Goal: Browse casually: Explore the website without a specific task or goal

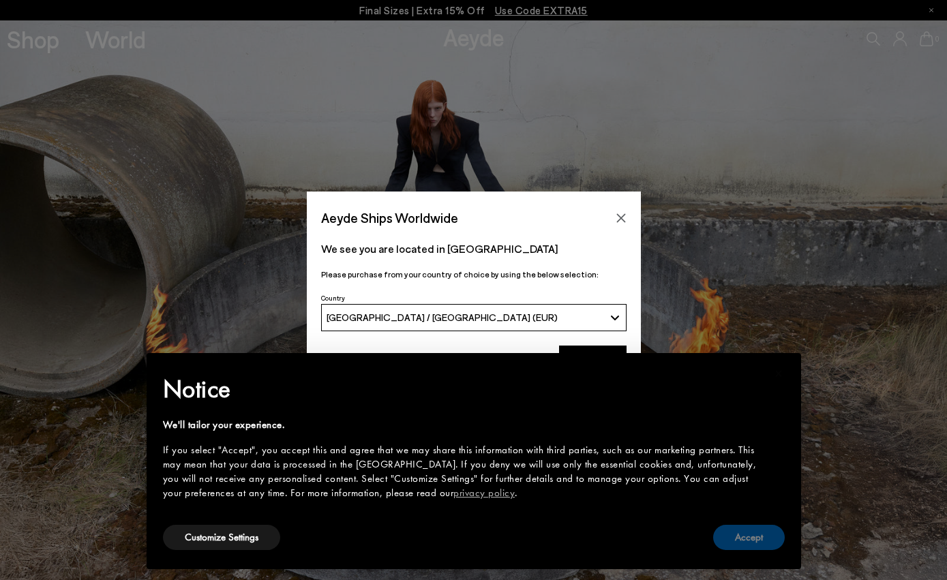
click at [739, 538] on button "Accept" at bounding box center [749, 537] width 72 height 25
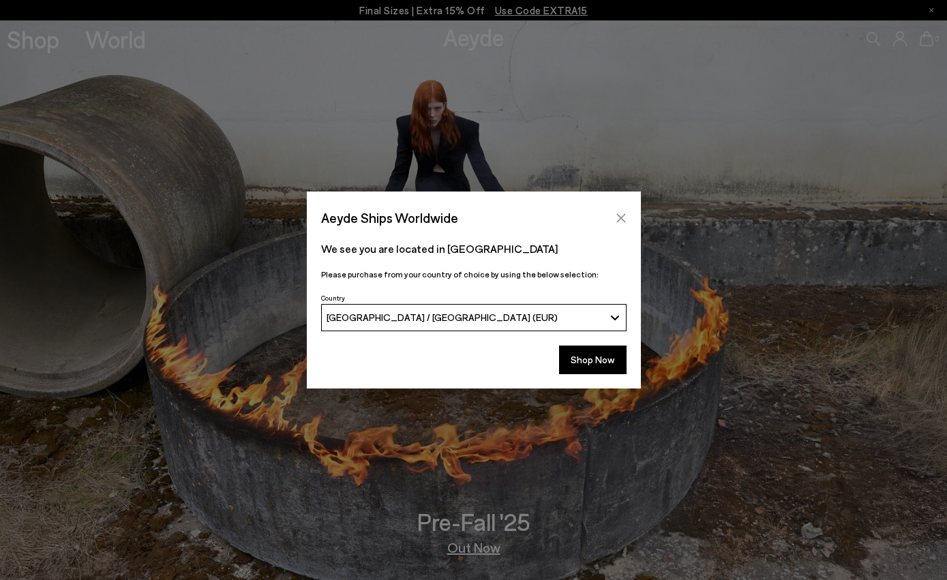
click at [623, 219] on icon "Close" at bounding box center [621, 218] width 11 height 11
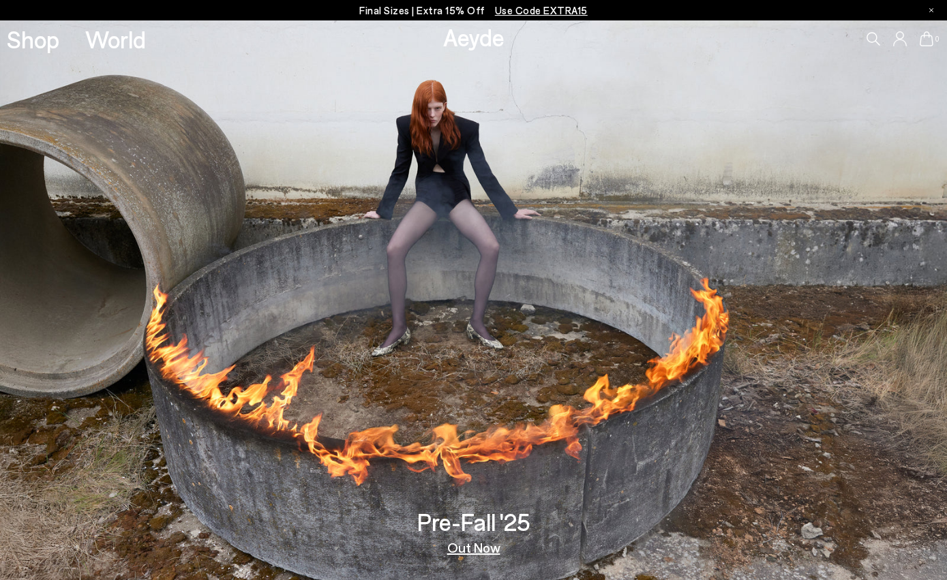
click at [470, 553] on link "Out Now" at bounding box center [473, 548] width 53 height 14
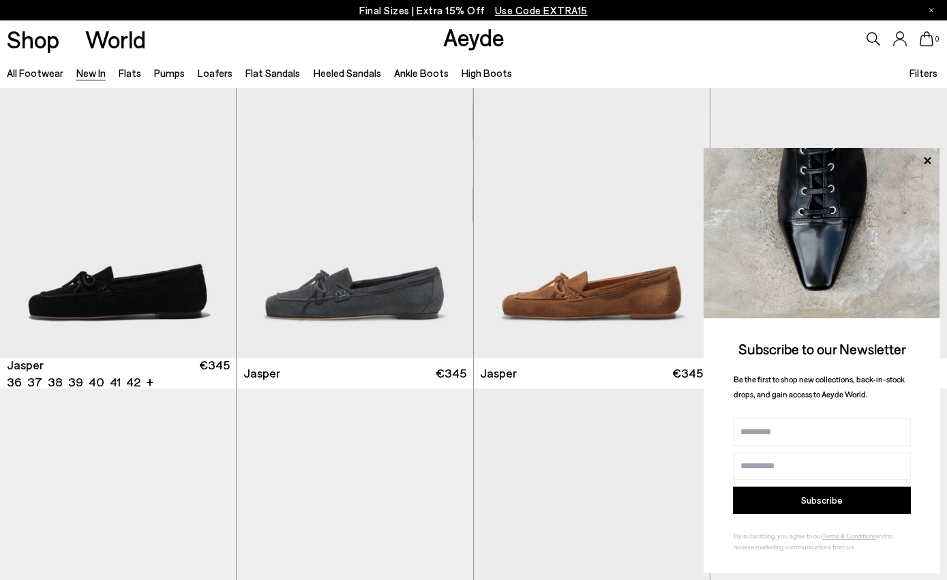
scroll to position [362, 0]
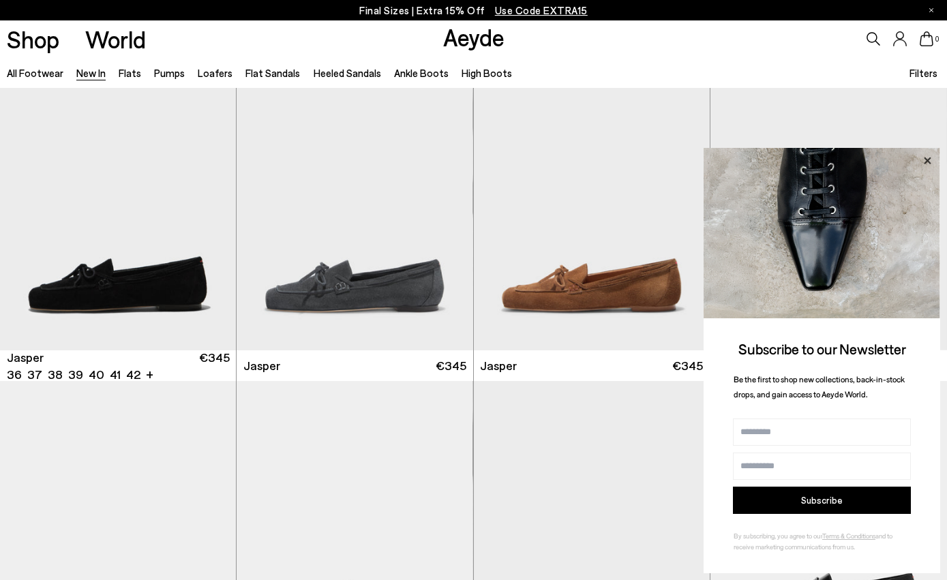
click at [930, 159] on icon at bounding box center [927, 160] width 7 height 7
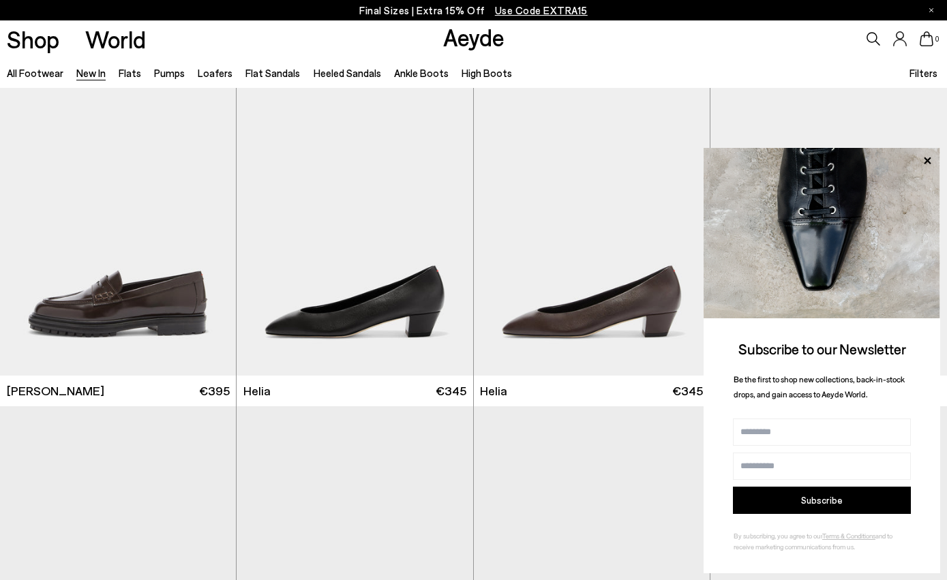
scroll to position [1179, 0]
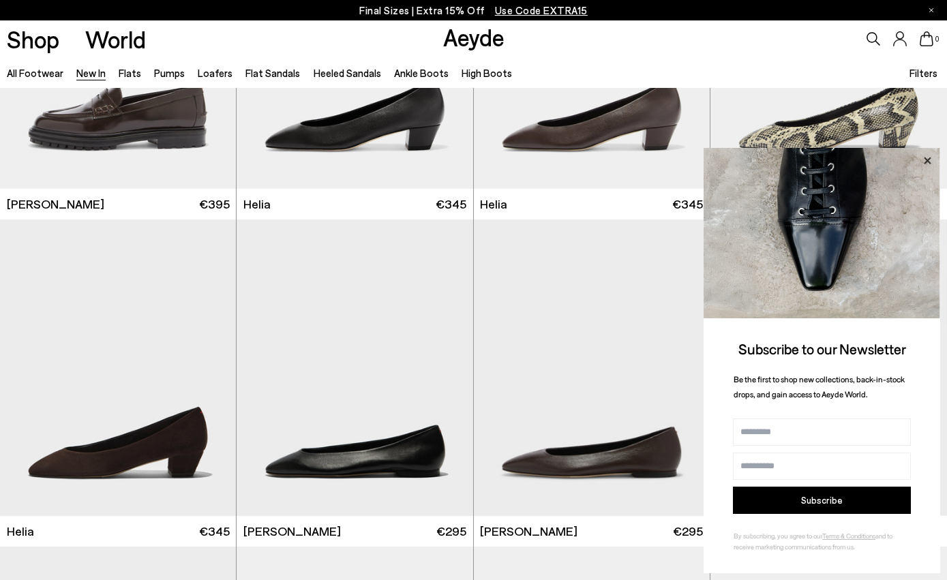
click at [928, 163] on icon at bounding box center [928, 161] width 18 height 18
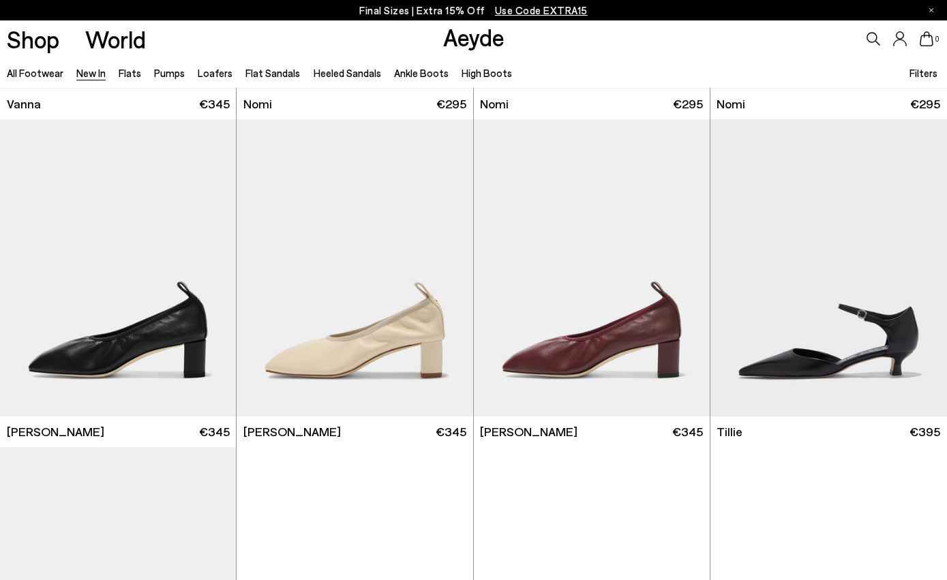
scroll to position [2300, 0]
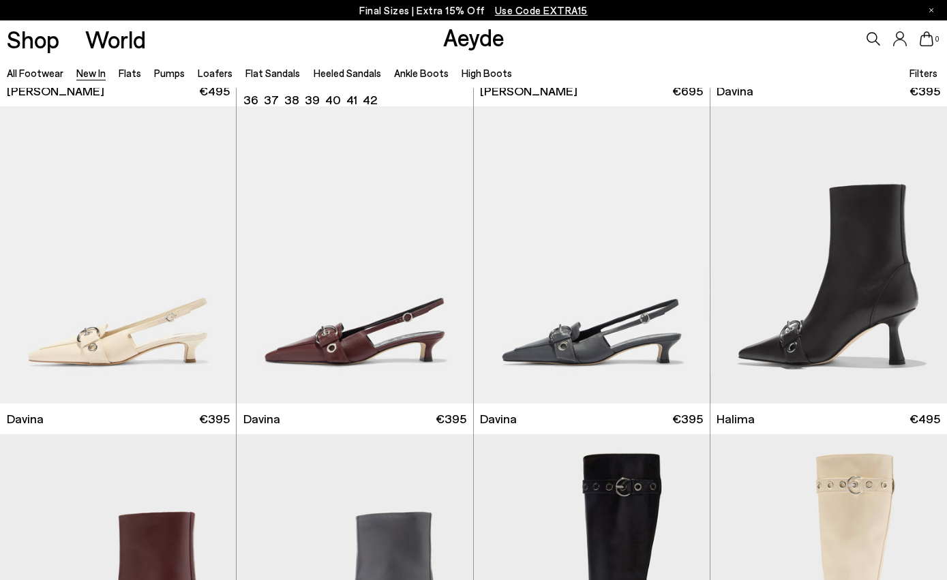
scroll to position [3973, 0]
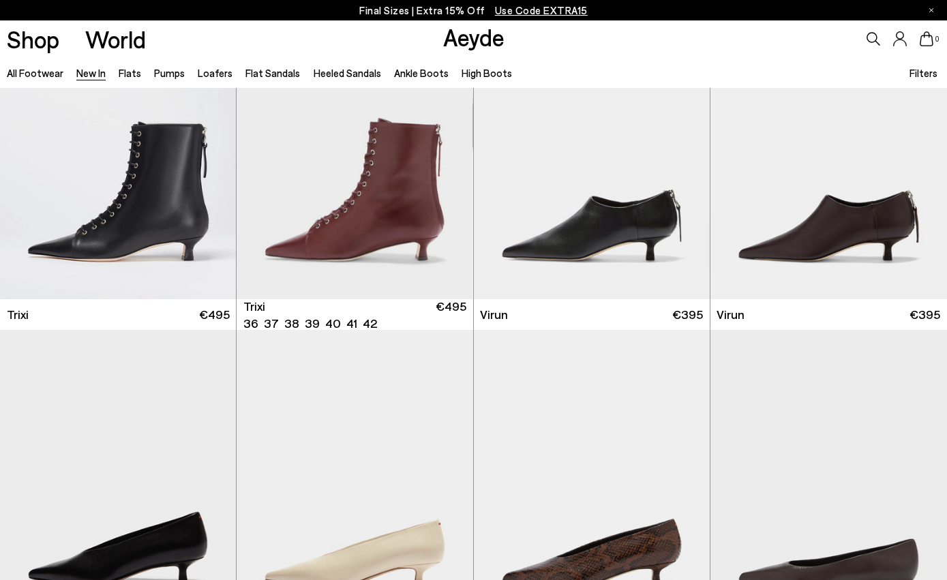
scroll to position [4846, 0]
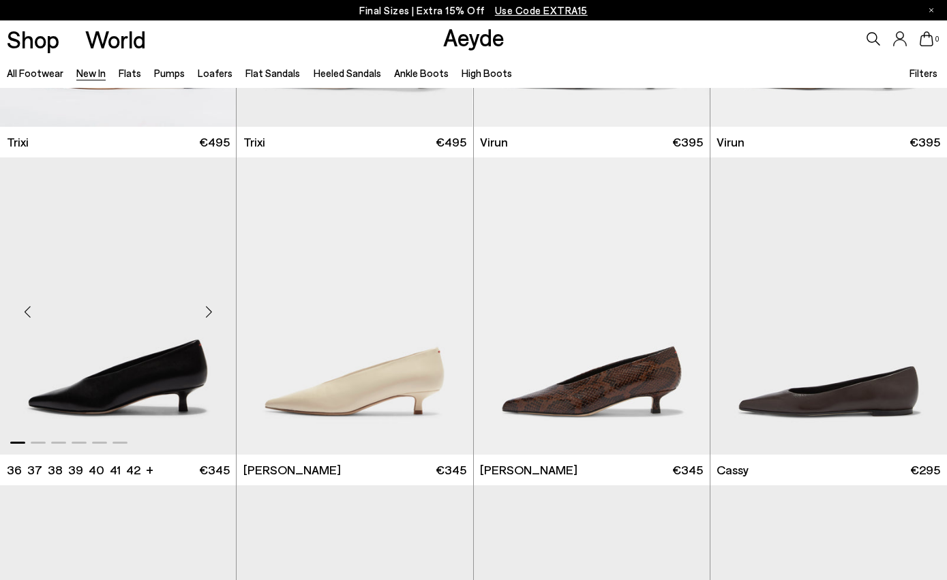
click at [209, 312] on div "Next slide" at bounding box center [208, 311] width 41 height 41
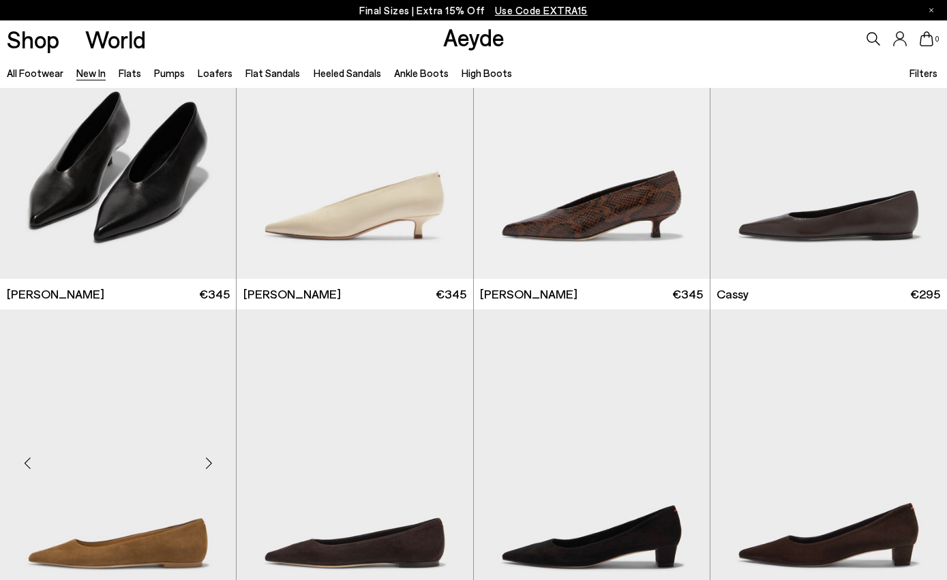
scroll to position [4976, 0]
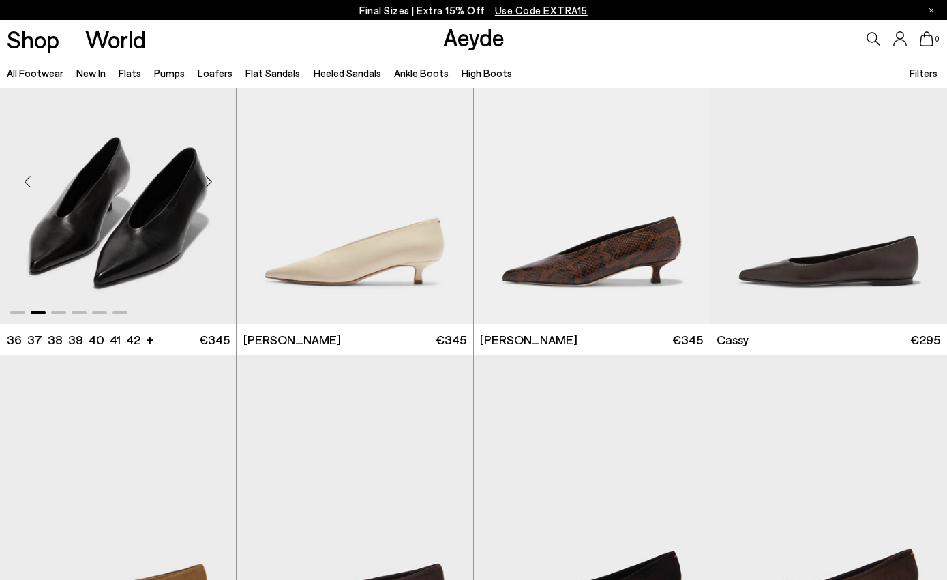
click at [211, 173] on div "Next slide" at bounding box center [208, 181] width 41 height 41
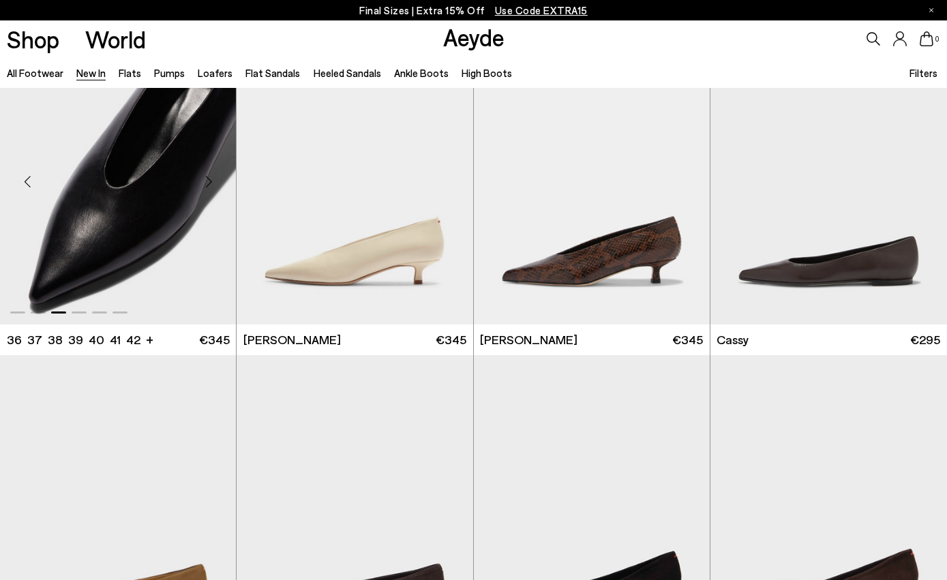
click at [211, 174] on div "Next slide" at bounding box center [208, 181] width 41 height 41
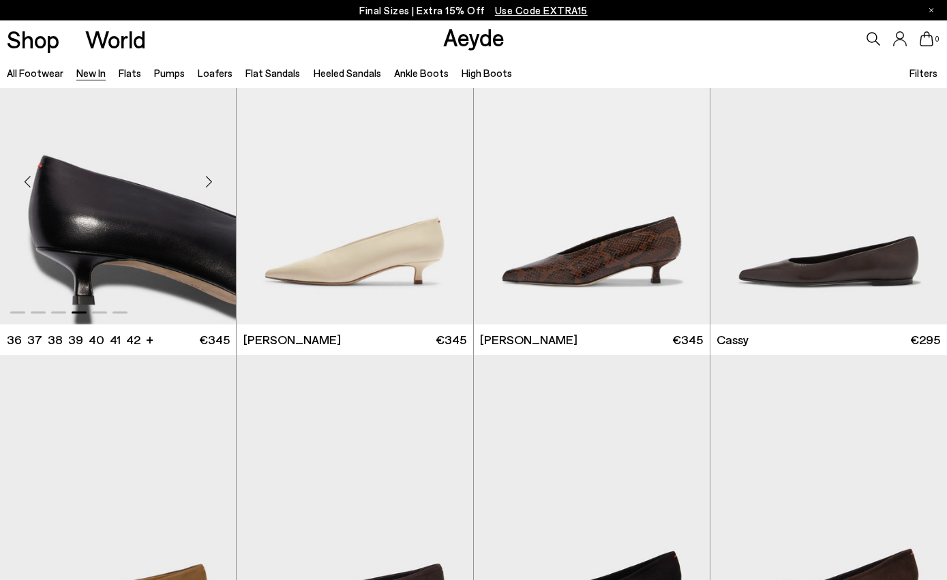
click at [211, 175] on div "Next slide" at bounding box center [208, 181] width 41 height 41
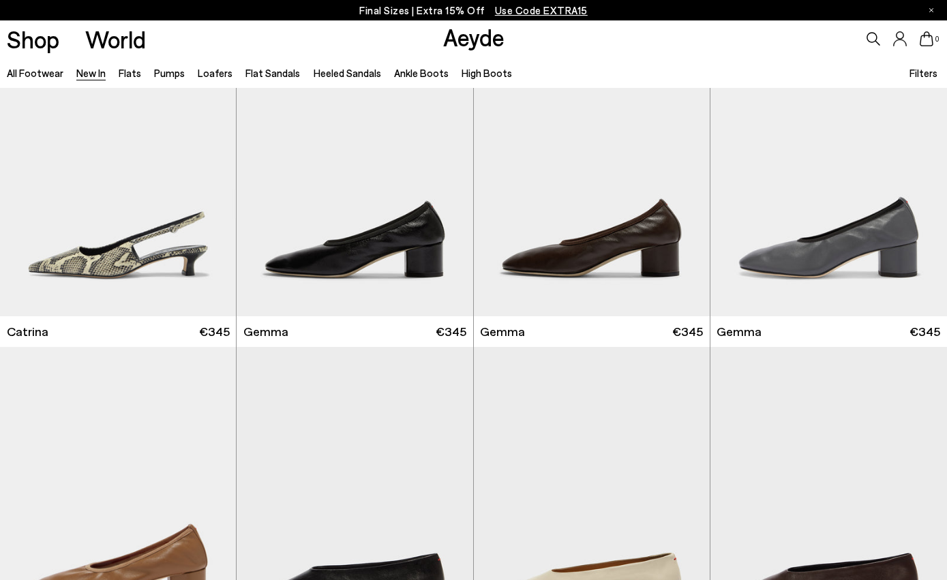
scroll to position [6646, 0]
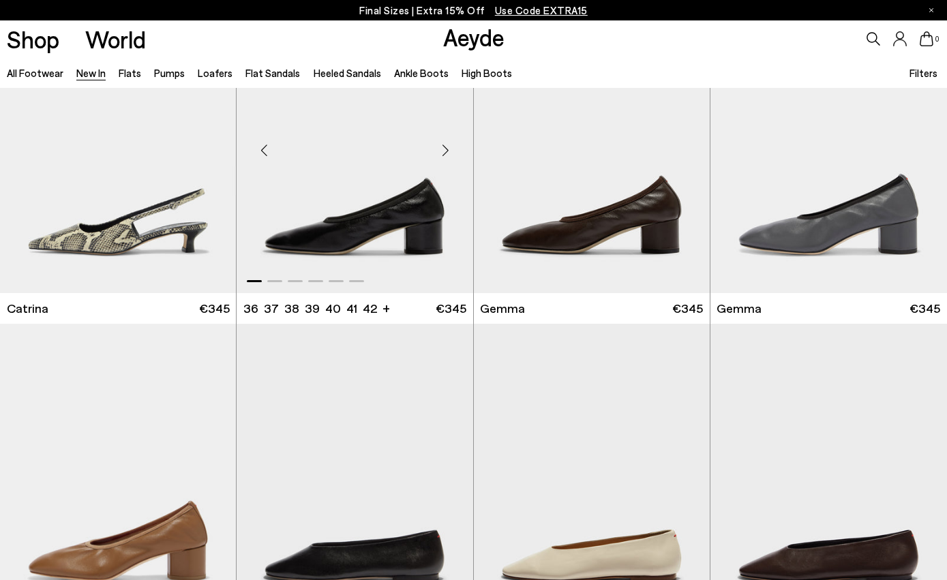
click at [447, 156] on div "Next slide" at bounding box center [446, 150] width 41 height 41
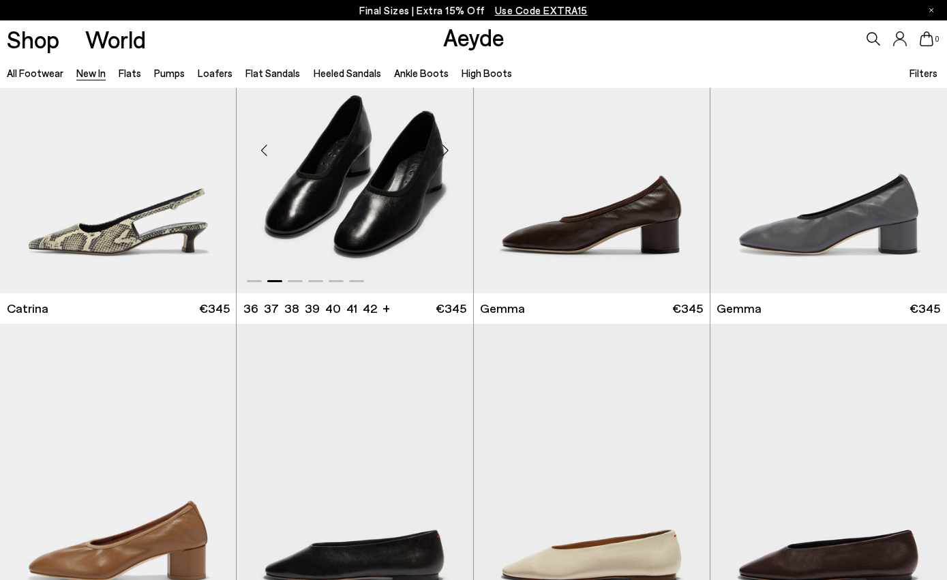
click at [447, 157] on div "Next slide" at bounding box center [446, 150] width 41 height 41
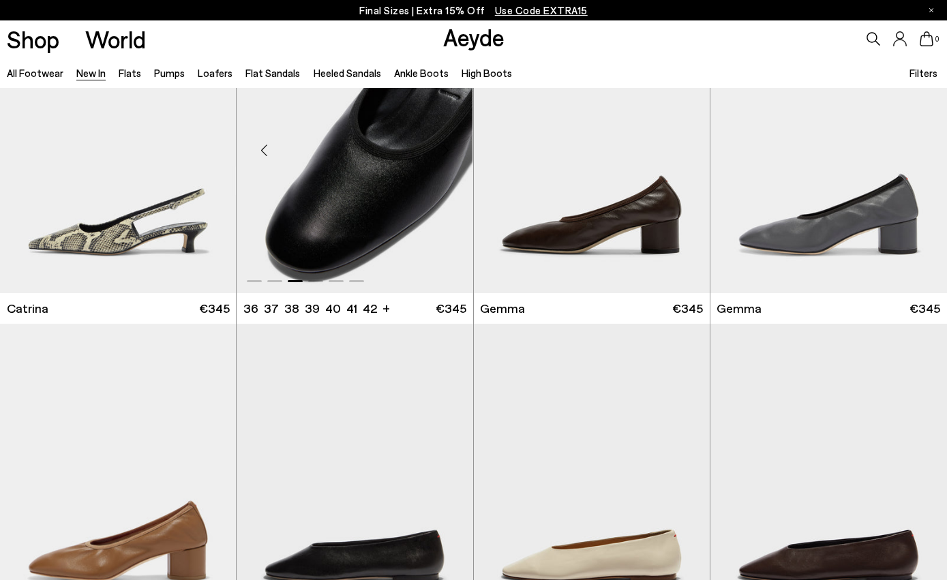
click at [447, 157] on div "Next slide" at bounding box center [446, 150] width 41 height 41
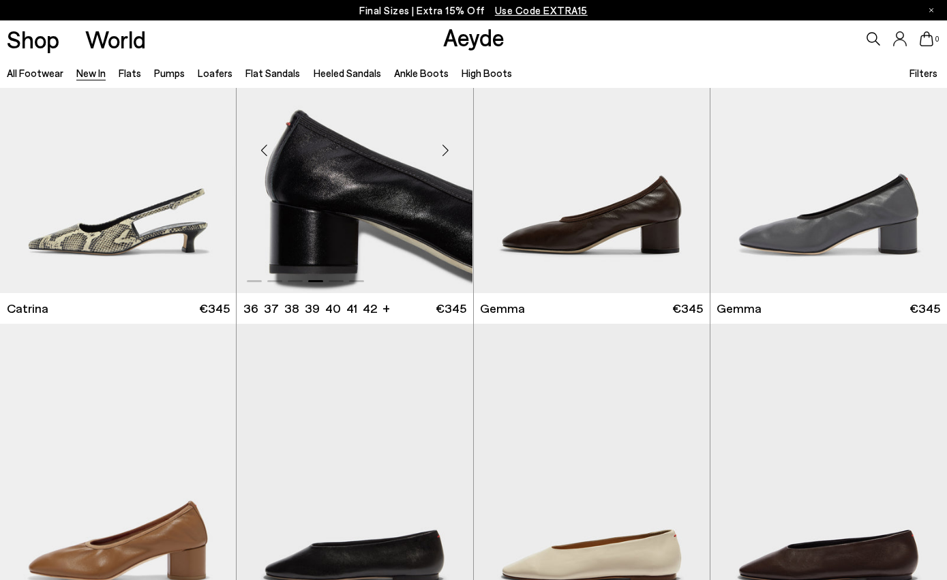
click at [447, 158] on div "Next slide" at bounding box center [446, 150] width 41 height 41
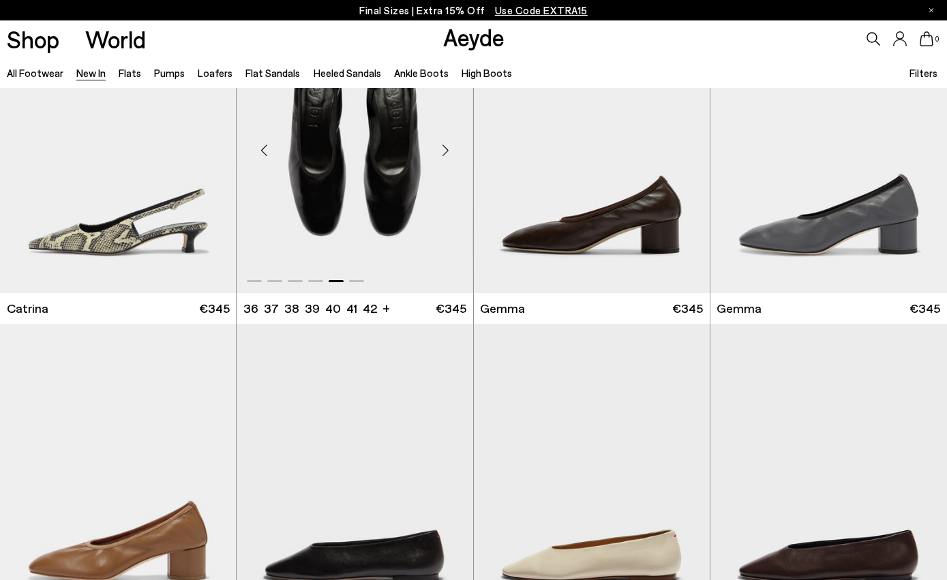
click at [447, 158] on div "Next slide" at bounding box center [446, 150] width 41 height 41
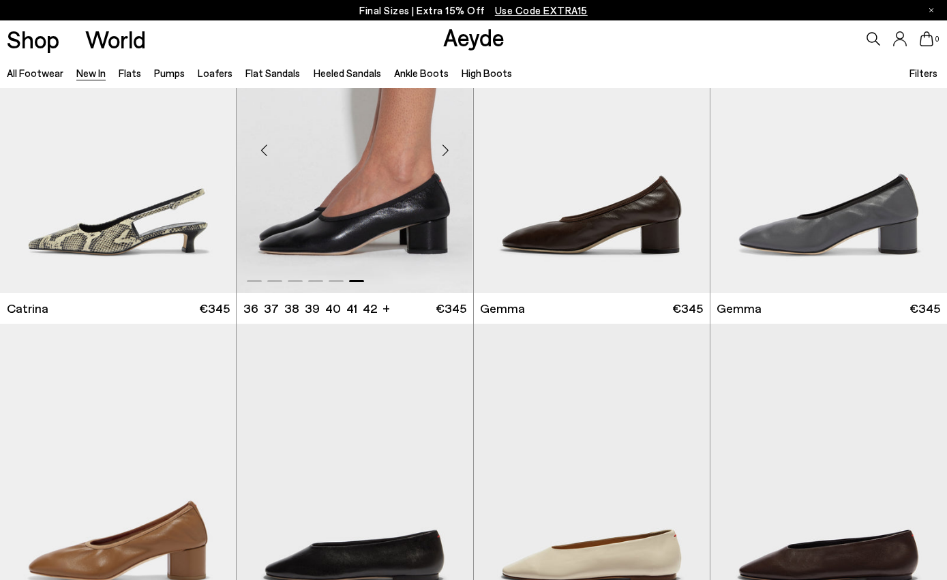
click at [446, 149] on div "Next slide" at bounding box center [446, 150] width 41 height 41
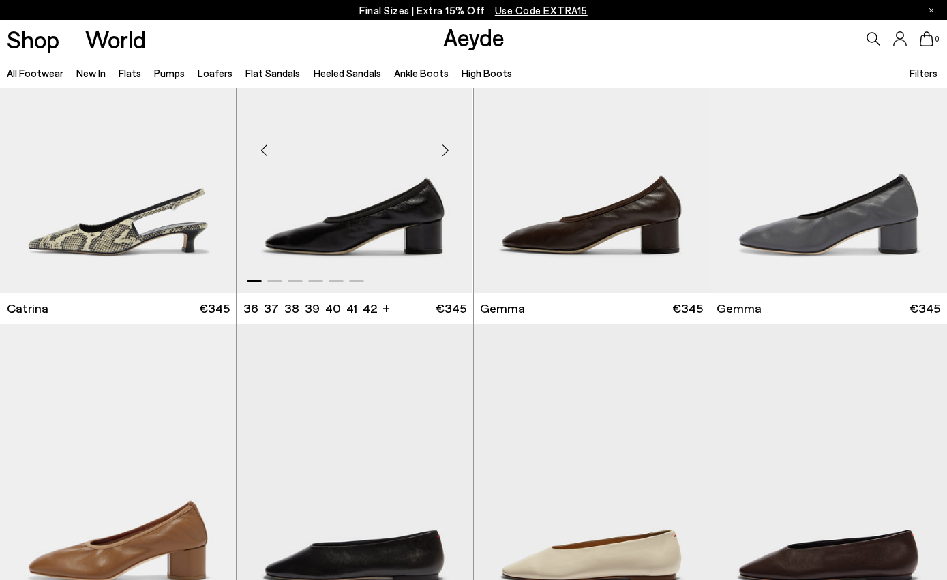
click at [446, 149] on div "Next slide" at bounding box center [446, 150] width 41 height 41
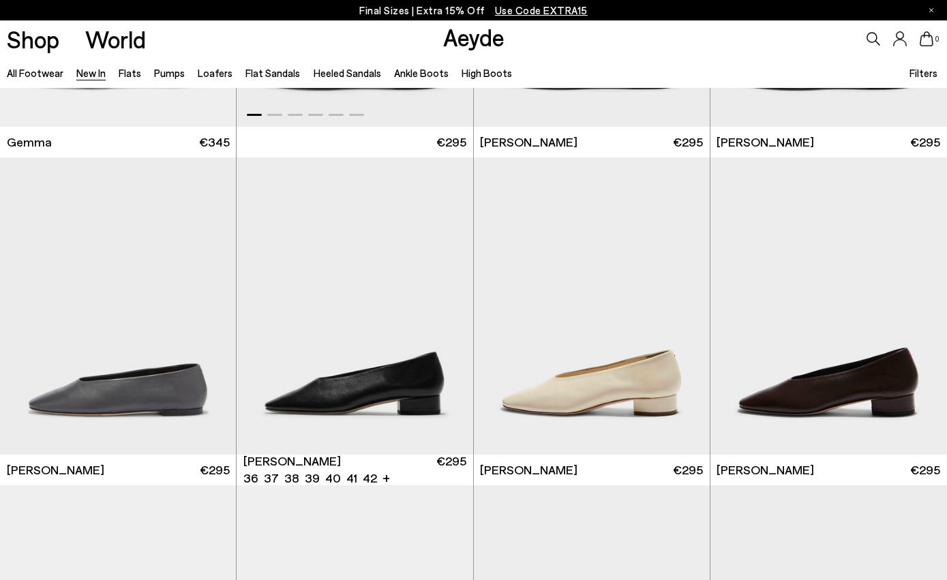
scroll to position [7141, 0]
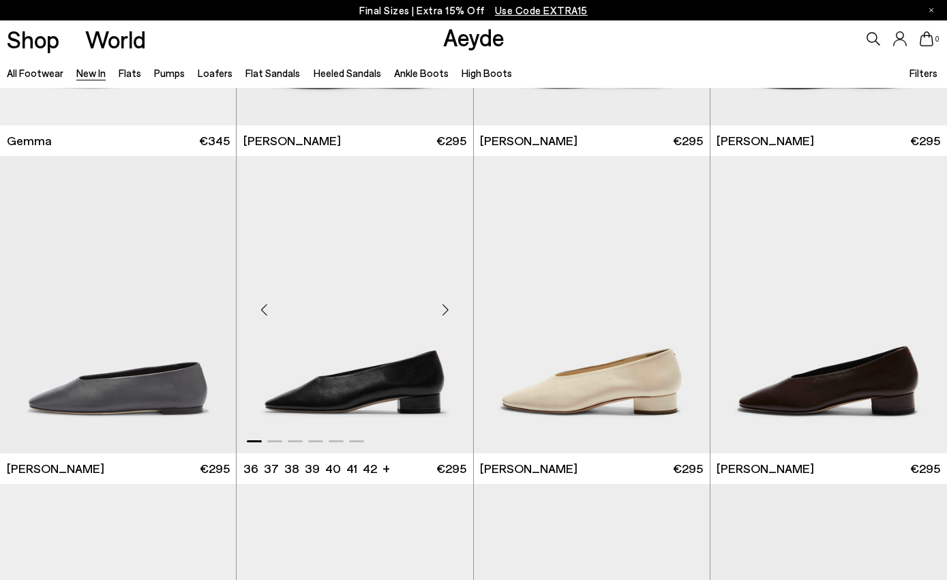
click at [447, 311] on div "Next slide" at bounding box center [446, 310] width 41 height 41
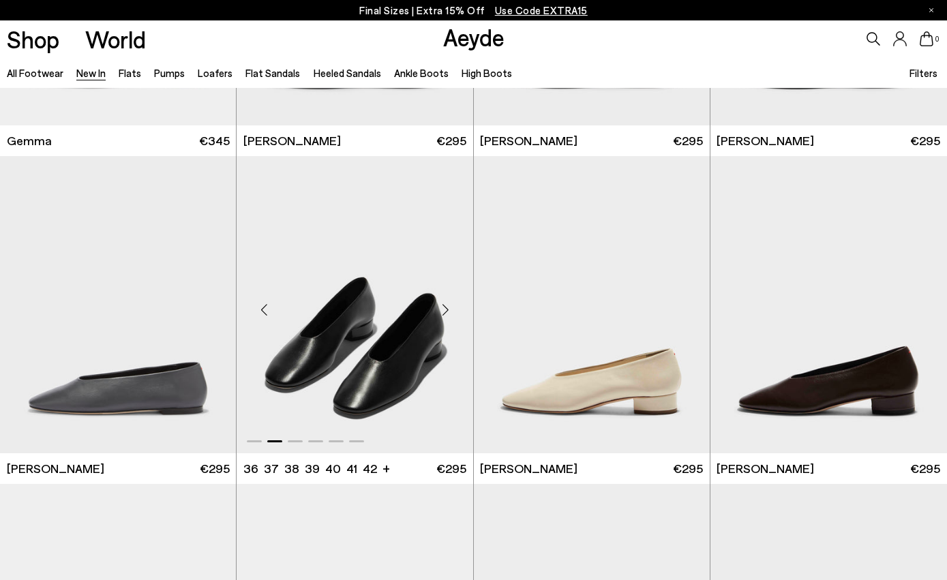
click at [447, 311] on div "Next slide" at bounding box center [446, 310] width 41 height 41
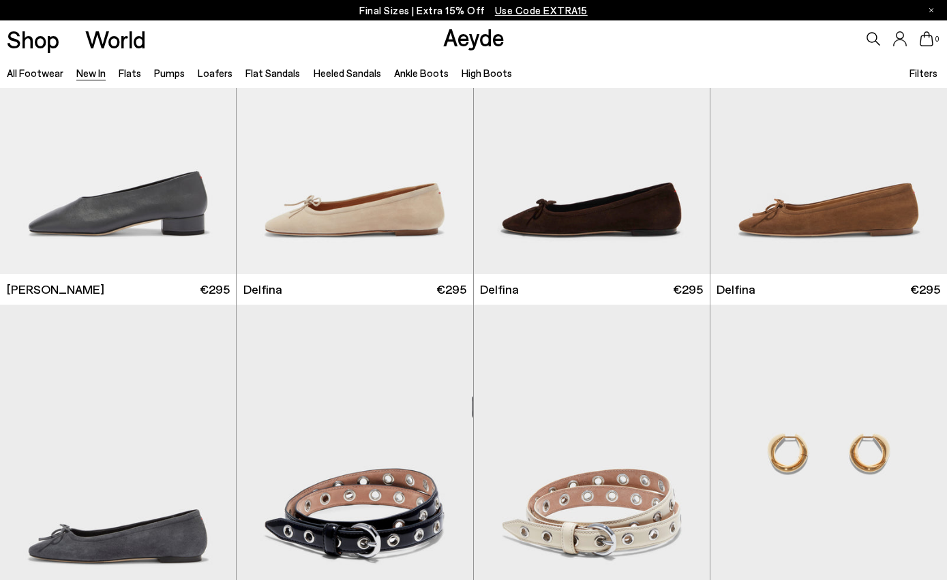
scroll to position [7661, 0]
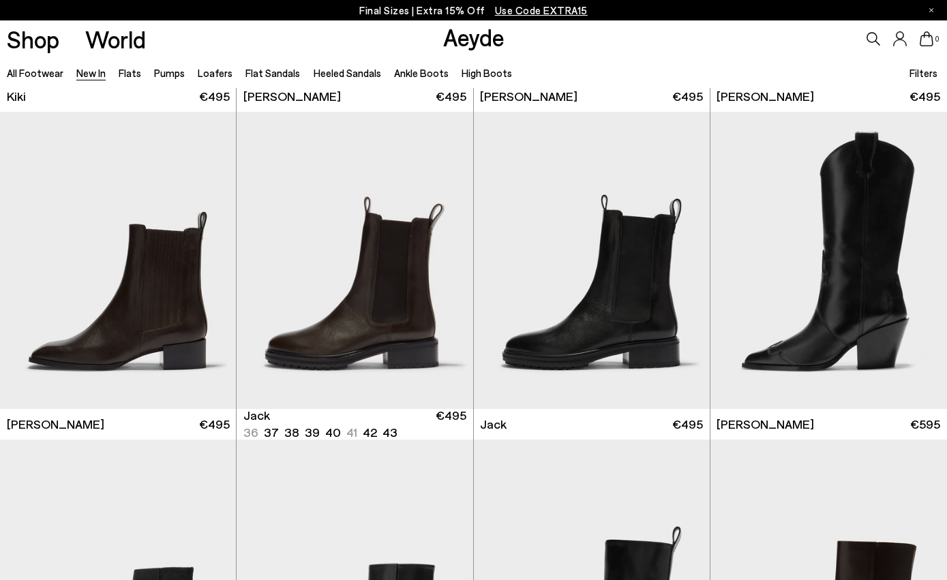
scroll to position [9876, 0]
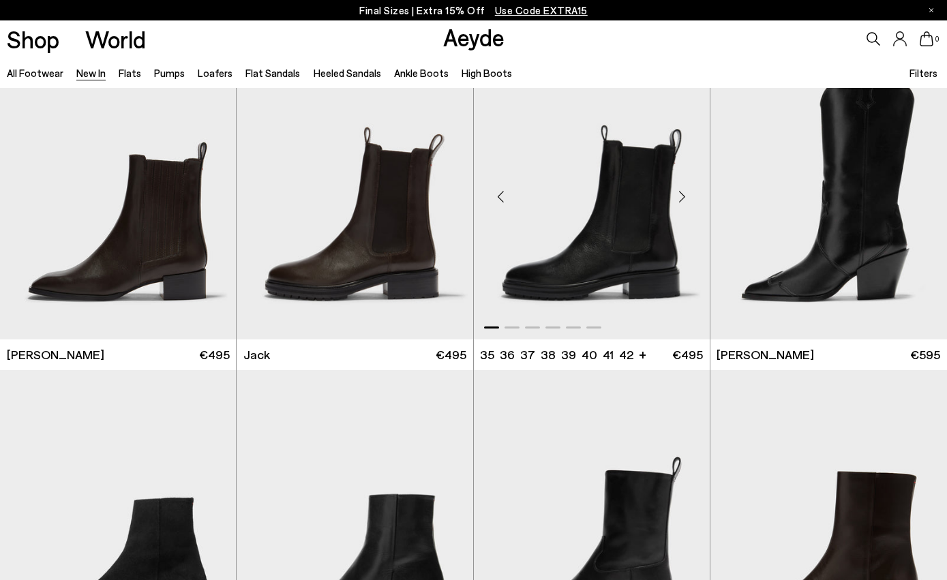
click at [685, 194] on div "Next slide" at bounding box center [682, 196] width 41 height 41
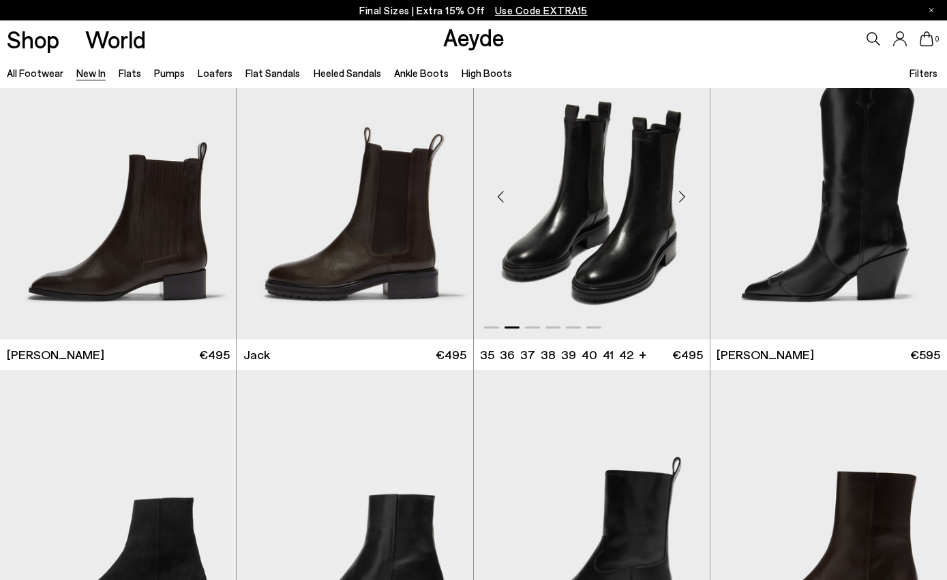
click at [685, 194] on div "Next slide" at bounding box center [682, 196] width 41 height 41
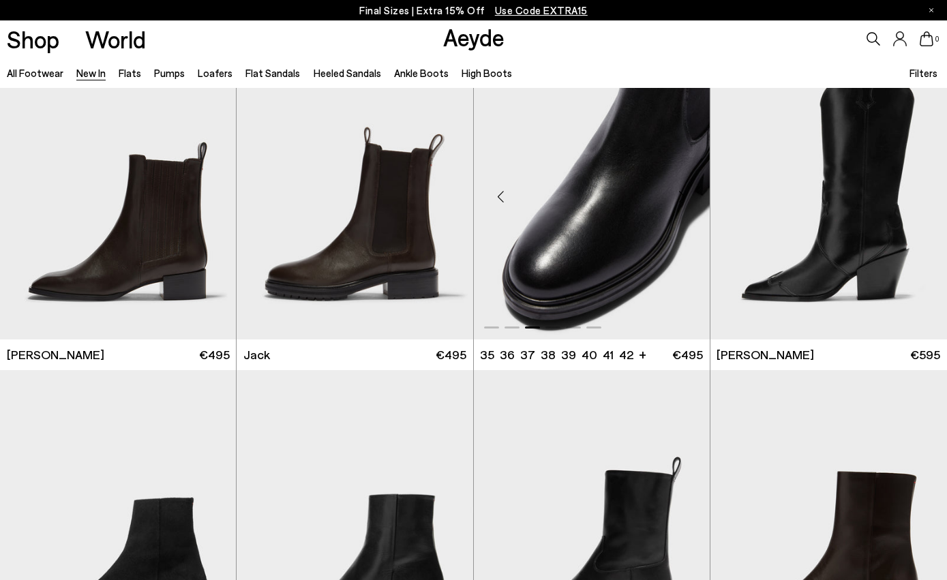
click at [685, 194] on div "Next slide" at bounding box center [682, 196] width 41 height 41
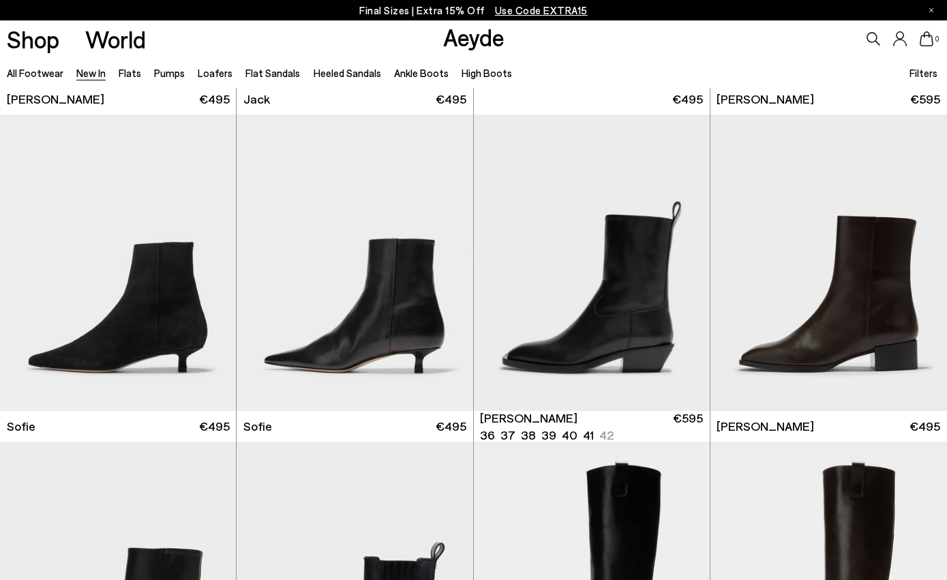
scroll to position [10139, 0]
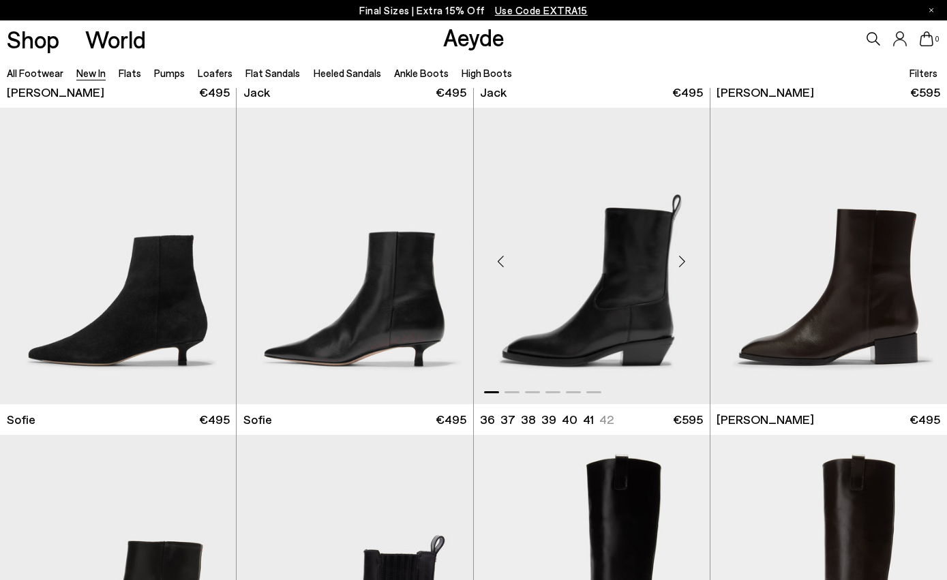
click at [687, 263] on div "Next slide" at bounding box center [682, 261] width 41 height 41
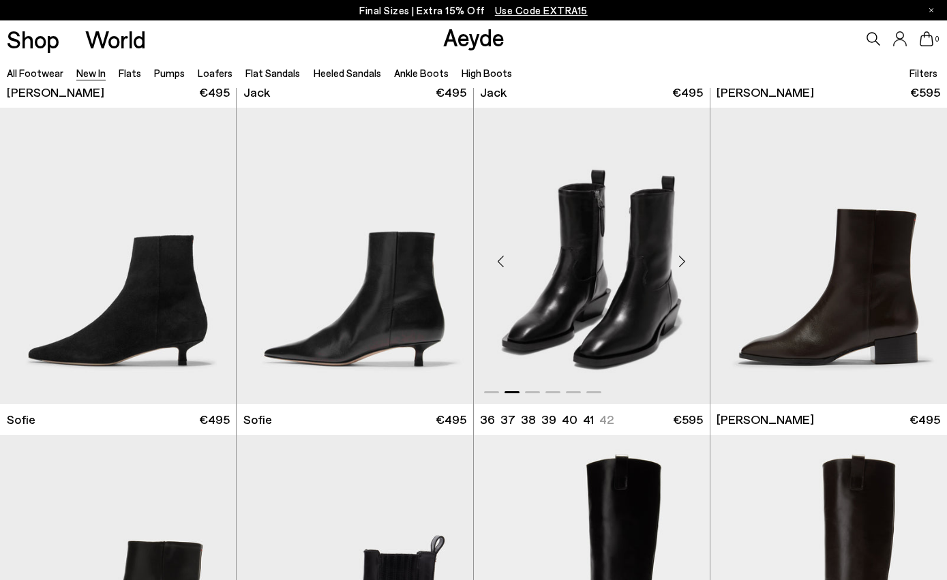
click at [688, 263] on div "Next slide" at bounding box center [682, 261] width 41 height 41
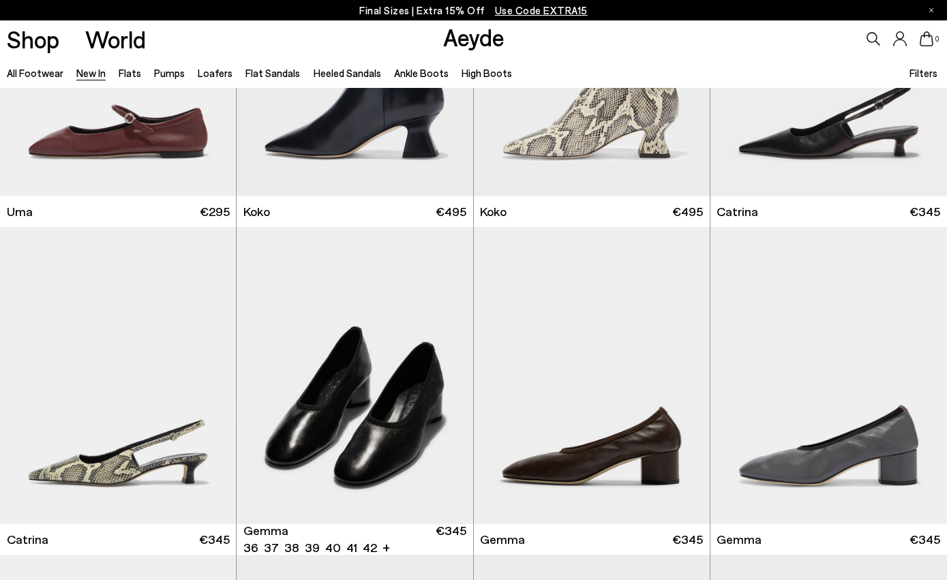
scroll to position [6363, 0]
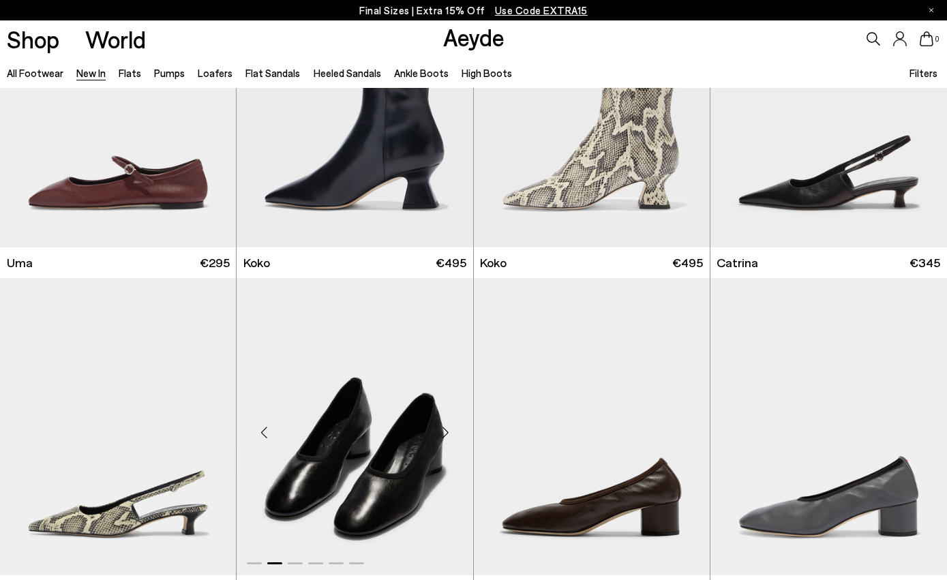
click at [452, 428] on div "Next slide" at bounding box center [446, 432] width 41 height 41
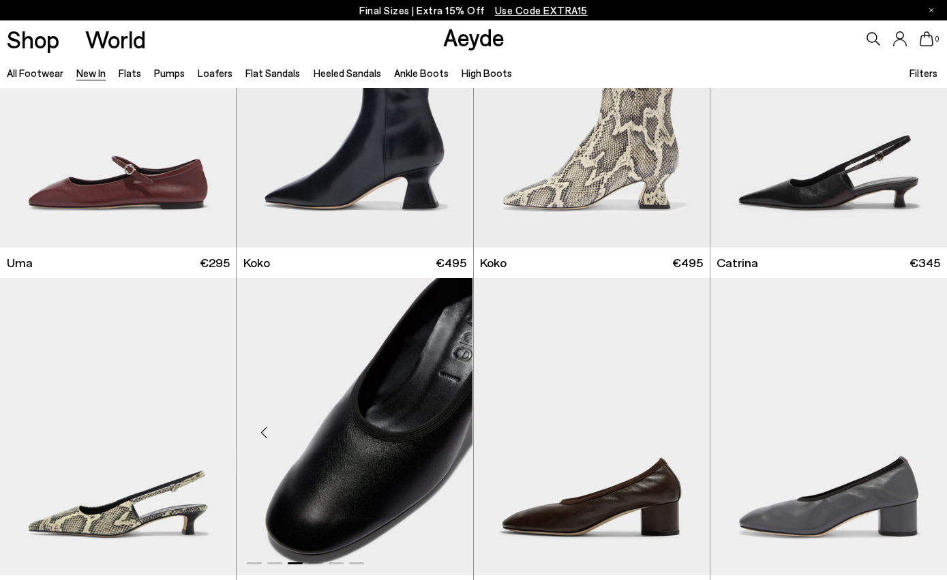
click at [399, 409] on img "3 / 6" at bounding box center [355, 426] width 236 height 297
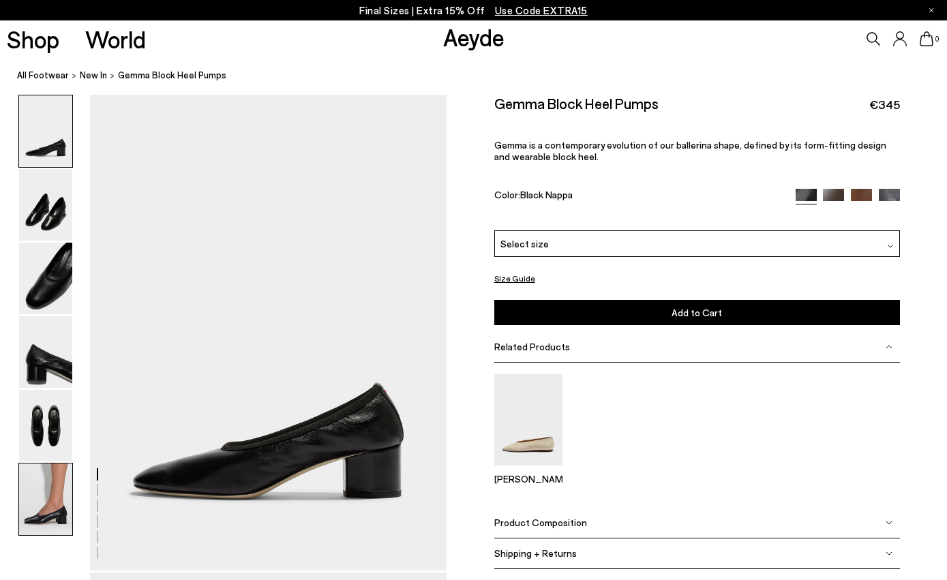
click at [52, 494] on img at bounding box center [45, 500] width 53 height 72
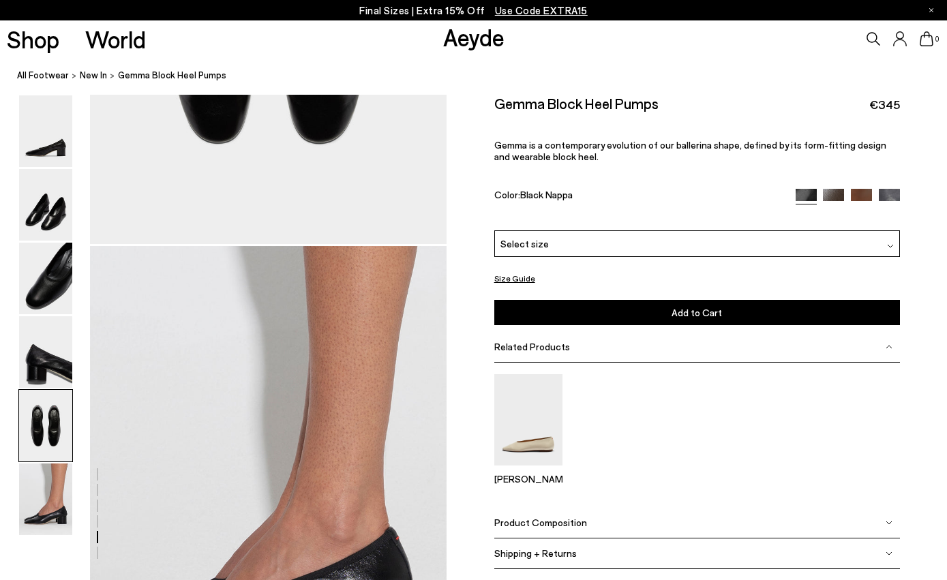
scroll to position [2233, 0]
